Goal: Information Seeking & Learning: Learn about a topic

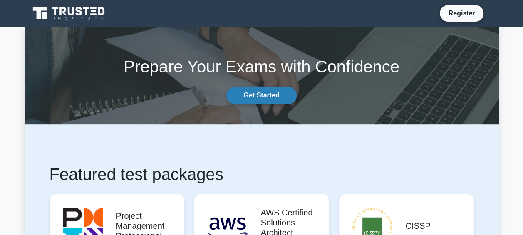
click at [257, 98] on link "Get Started" at bounding box center [261, 95] width 70 height 17
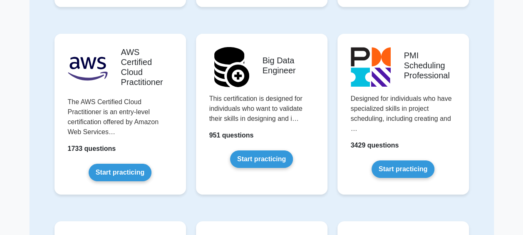
scroll to position [1366, 0]
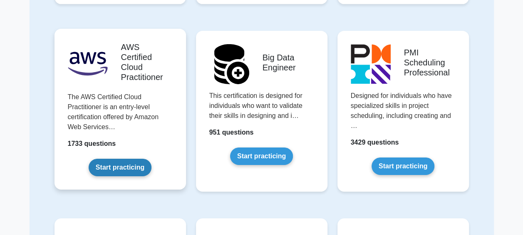
click at [123, 161] on link "Start practicing" at bounding box center [120, 166] width 63 height 17
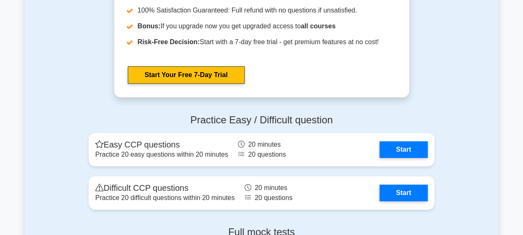
scroll to position [1713, 0]
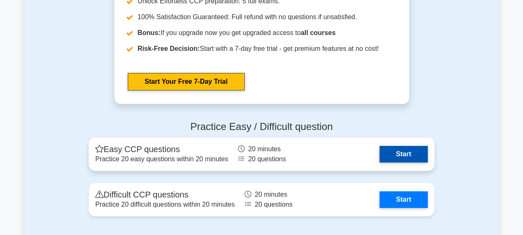
click at [403, 154] on link "Start" at bounding box center [403, 154] width 48 height 17
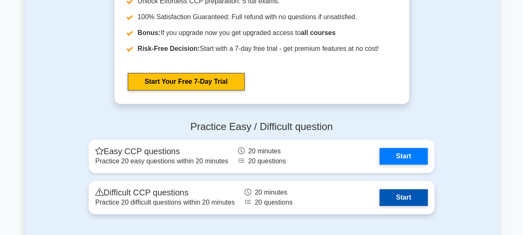
click at [399, 199] on link "Start" at bounding box center [403, 197] width 48 height 17
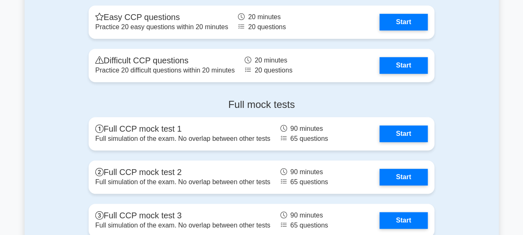
scroll to position [1851, 0]
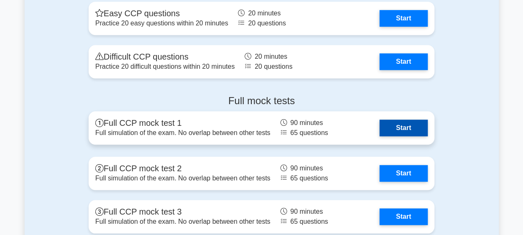
click at [407, 125] on link "Start" at bounding box center [403, 127] width 48 height 17
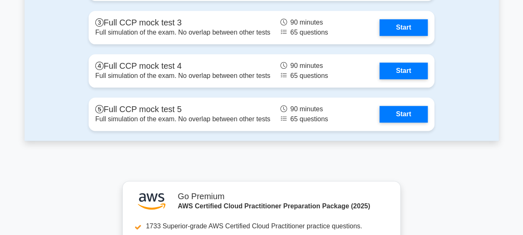
scroll to position [2036, 0]
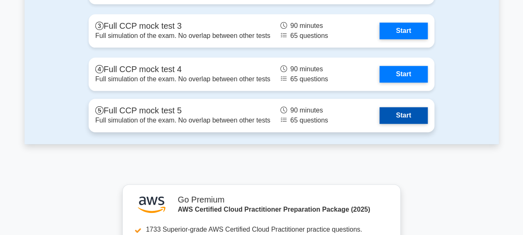
click at [405, 114] on link "Start" at bounding box center [403, 115] width 48 height 17
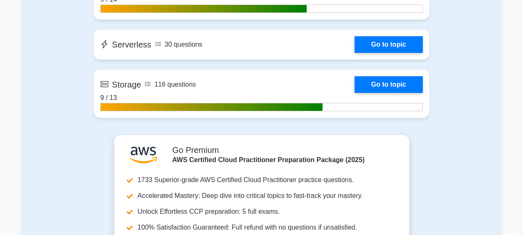
scroll to position [1500, 0]
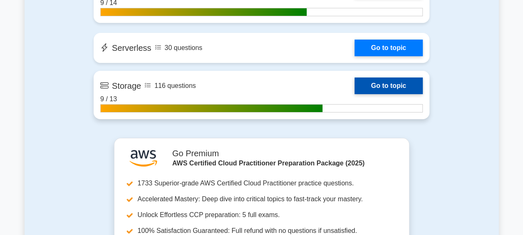
click at [397, 86] on link "Go to topic" at bounding box center [388, 85] width 68 height 17
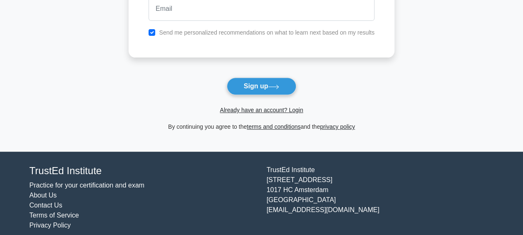
scroll to position [121, 0]
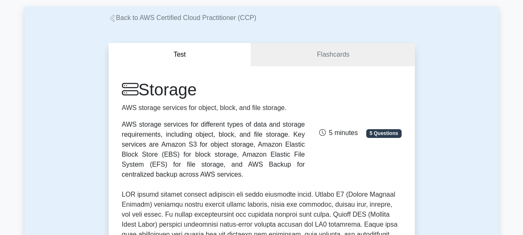
scroll to position [37, 0]
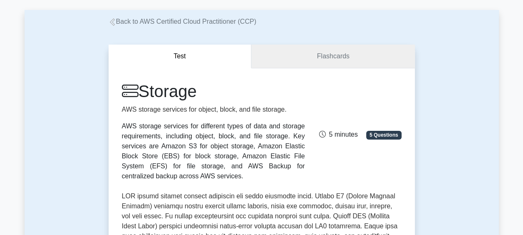
click at [333, 55] on link "Flashcards" at bounding box center [332, 57] width 163 height 24
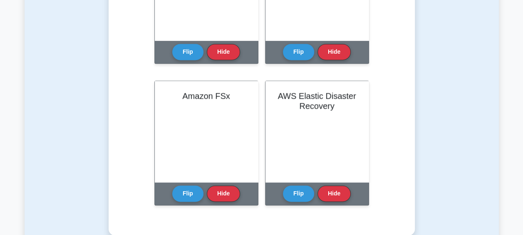
scroll to position [552, 0]
